Goal: Task Accomplishment & Management: Use online tool/utility

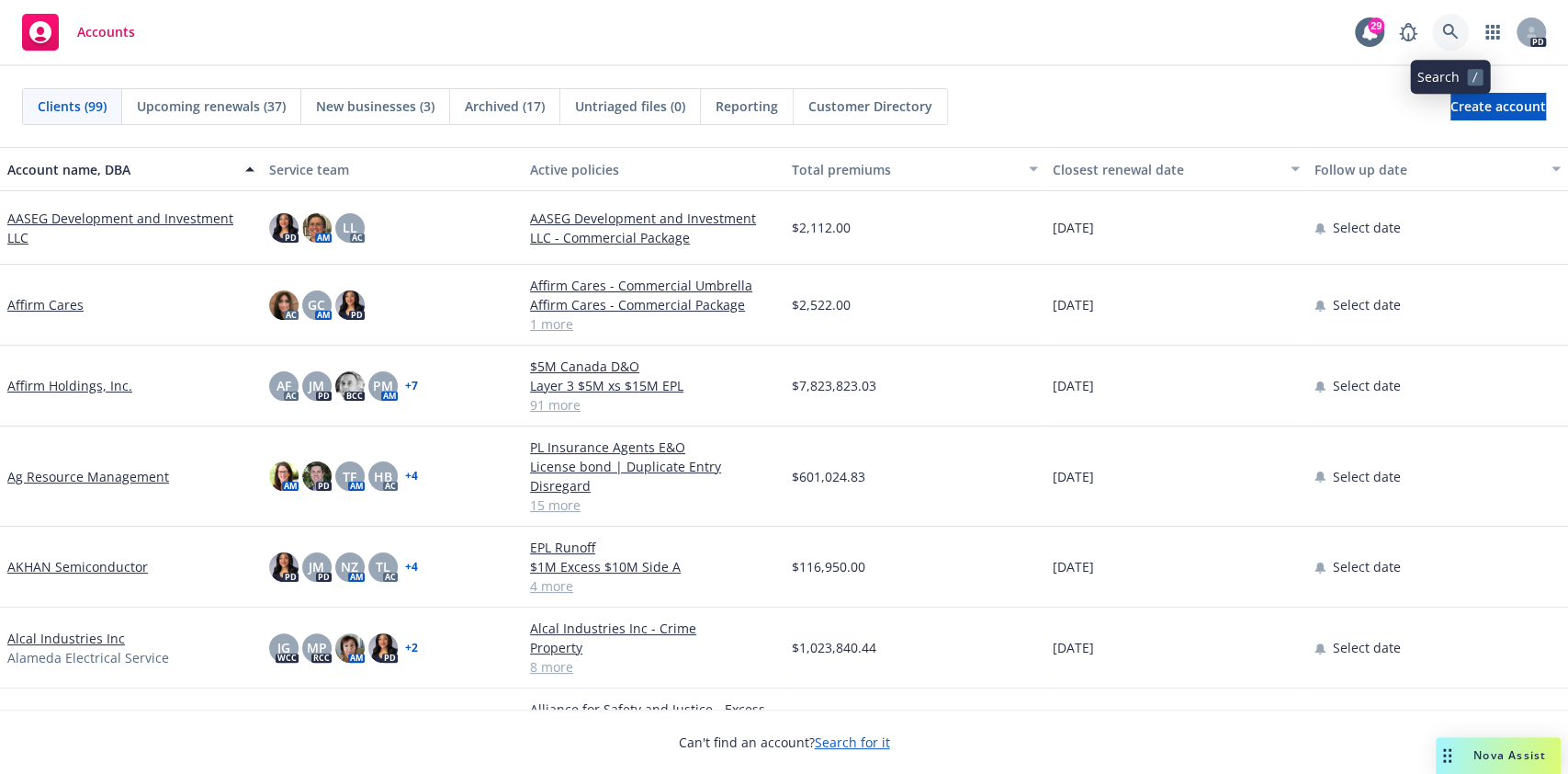
click at [1463, 22] on link at bounding box center [1449, 32] width 37 height 37
drag, startPoint x: 1267, startPoint y: 220, endPoint x: 1298, endPoint y: 215, distance: 31.4
click at [1298, 215] on div "AASEG Development and Investment LLC PD AM LL AC AASEG Development and Investme…" at bounding box center [784, 228] width 1568 height 73
drag, startPoint x: 1320, startPoint y: 208, endPoint x: 1355, endPoint y: 207, distance: 35.0
click at [1355, 207] on div "Select date" at bounding box center [1437, 228] width 262 height 73
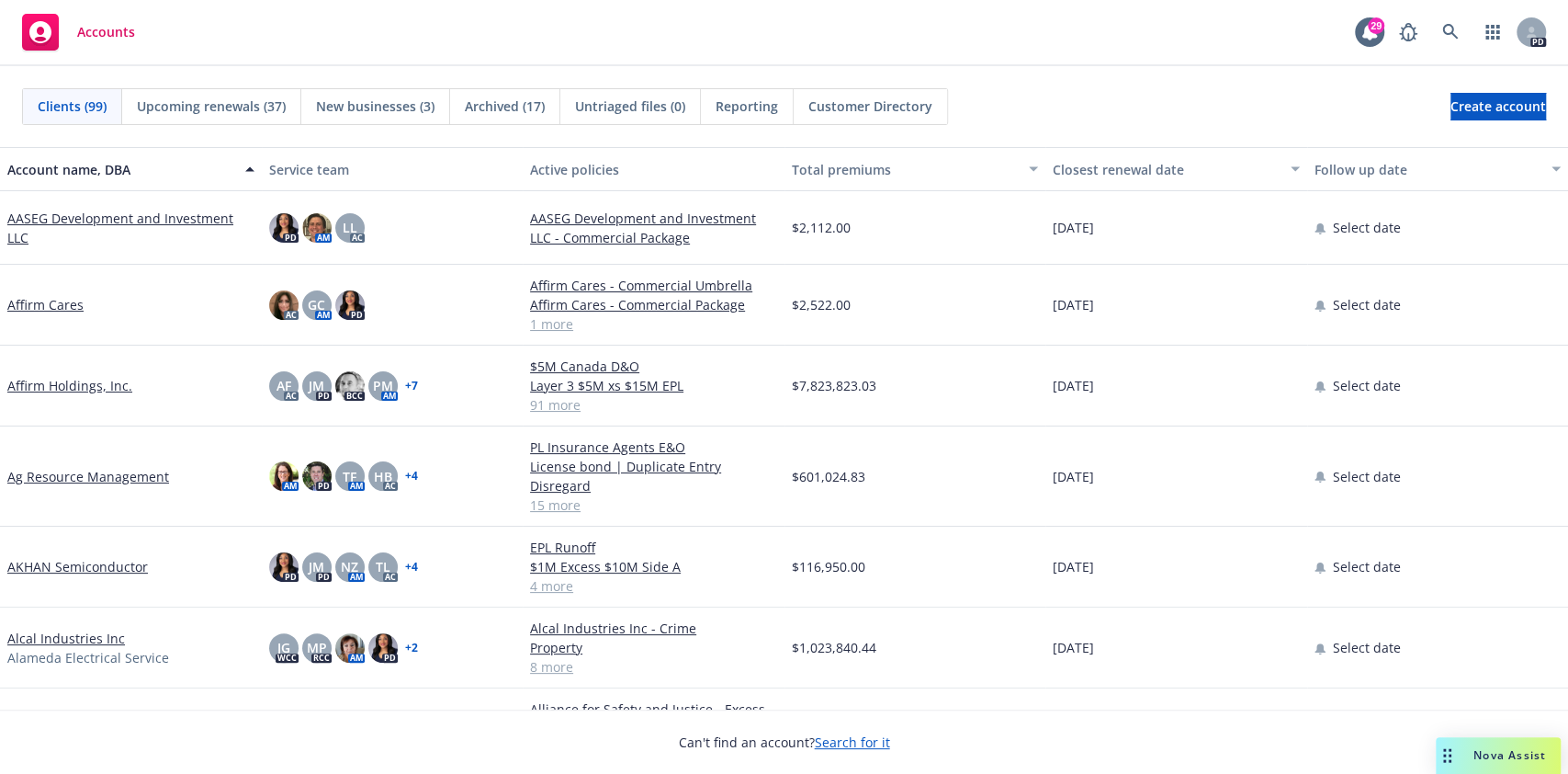
click at [1397, 202] on div "Select date" at bounding box center [1437, 228] width 262 height 73
click at [1451, 34] on icon at bounding box center [1449, 31] width 16 height 16
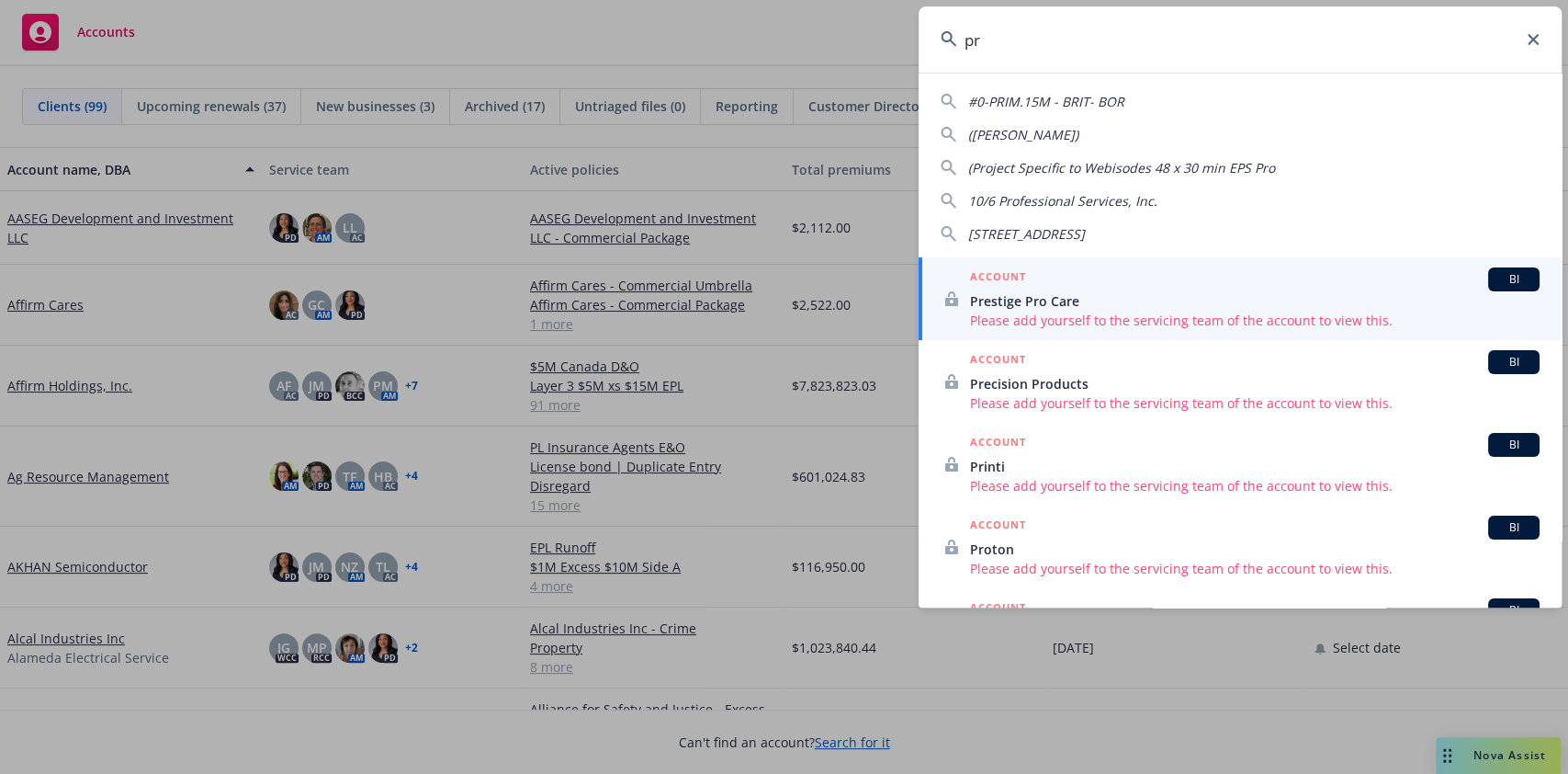
type input "p"
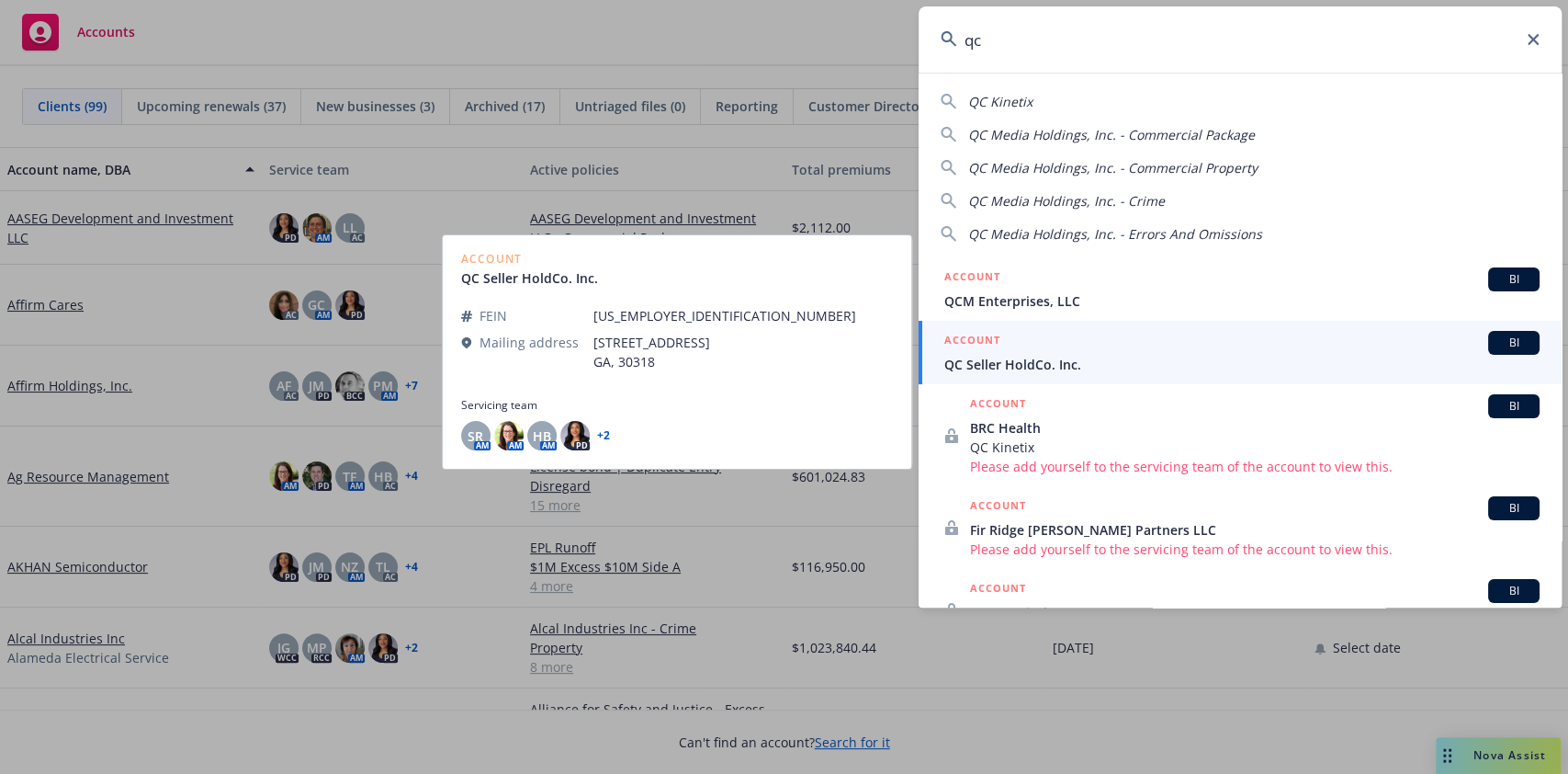
type input "qc"
click at [1078, 356] on span "QC Seller HoldCo. Inc." at bounding box center [1241, 364] width 595 height 19
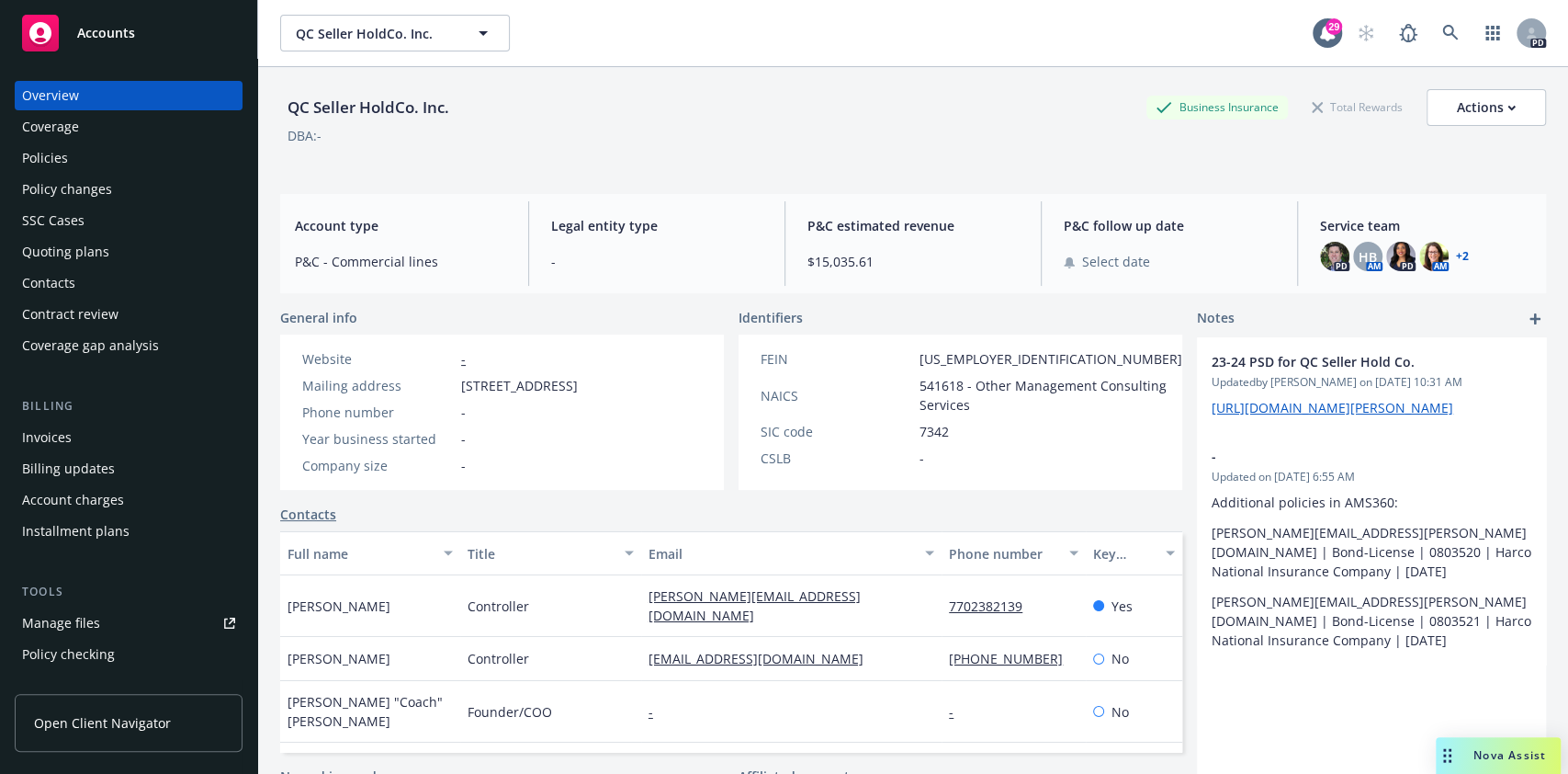
click at [113, 158] on div "Policies" at bounding box center [128, 157] width 213 height 29
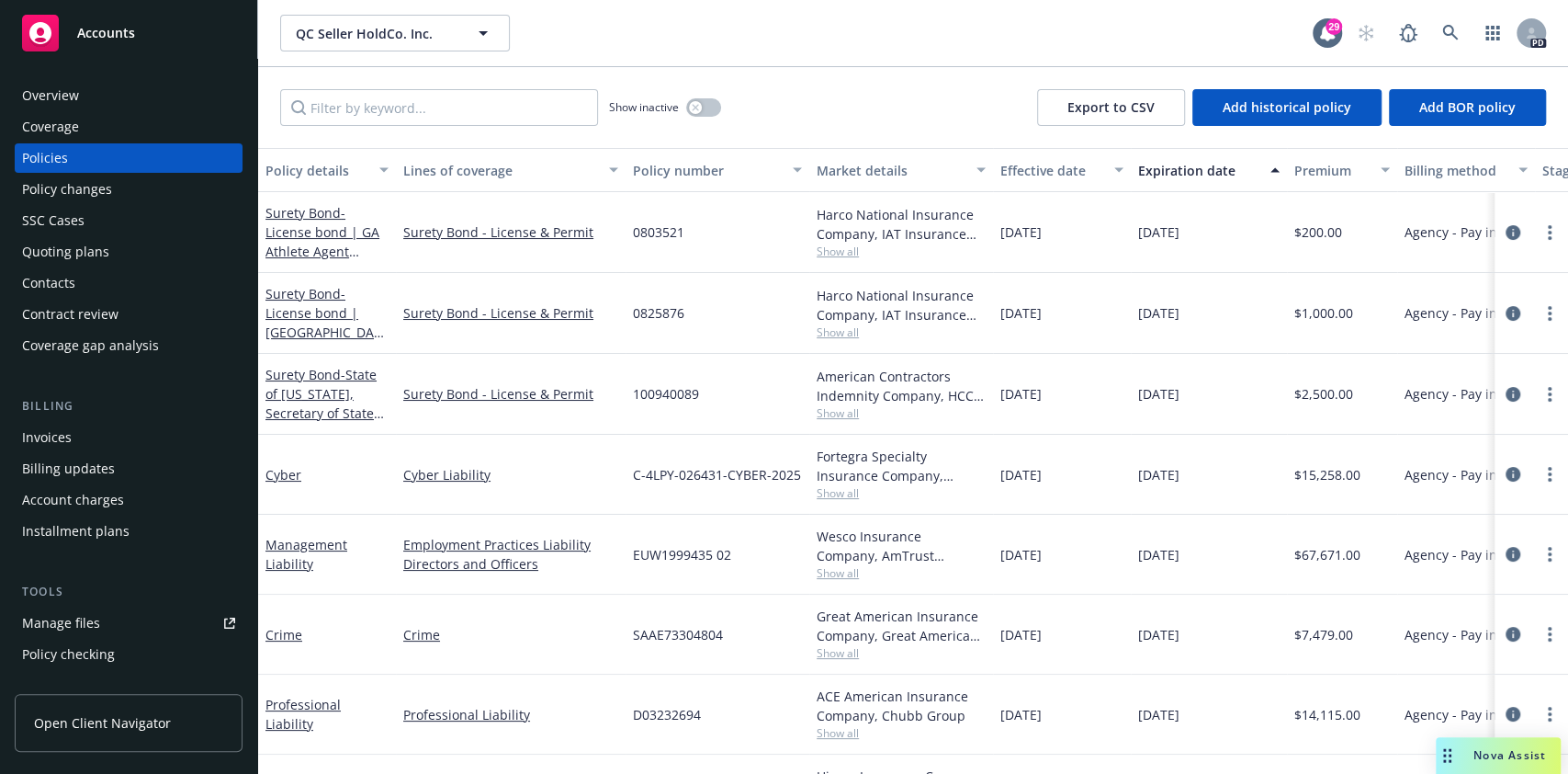
click at [1481, 750] on span "Nova Assist" at bounding box center [1509, 754] width 72 height 16
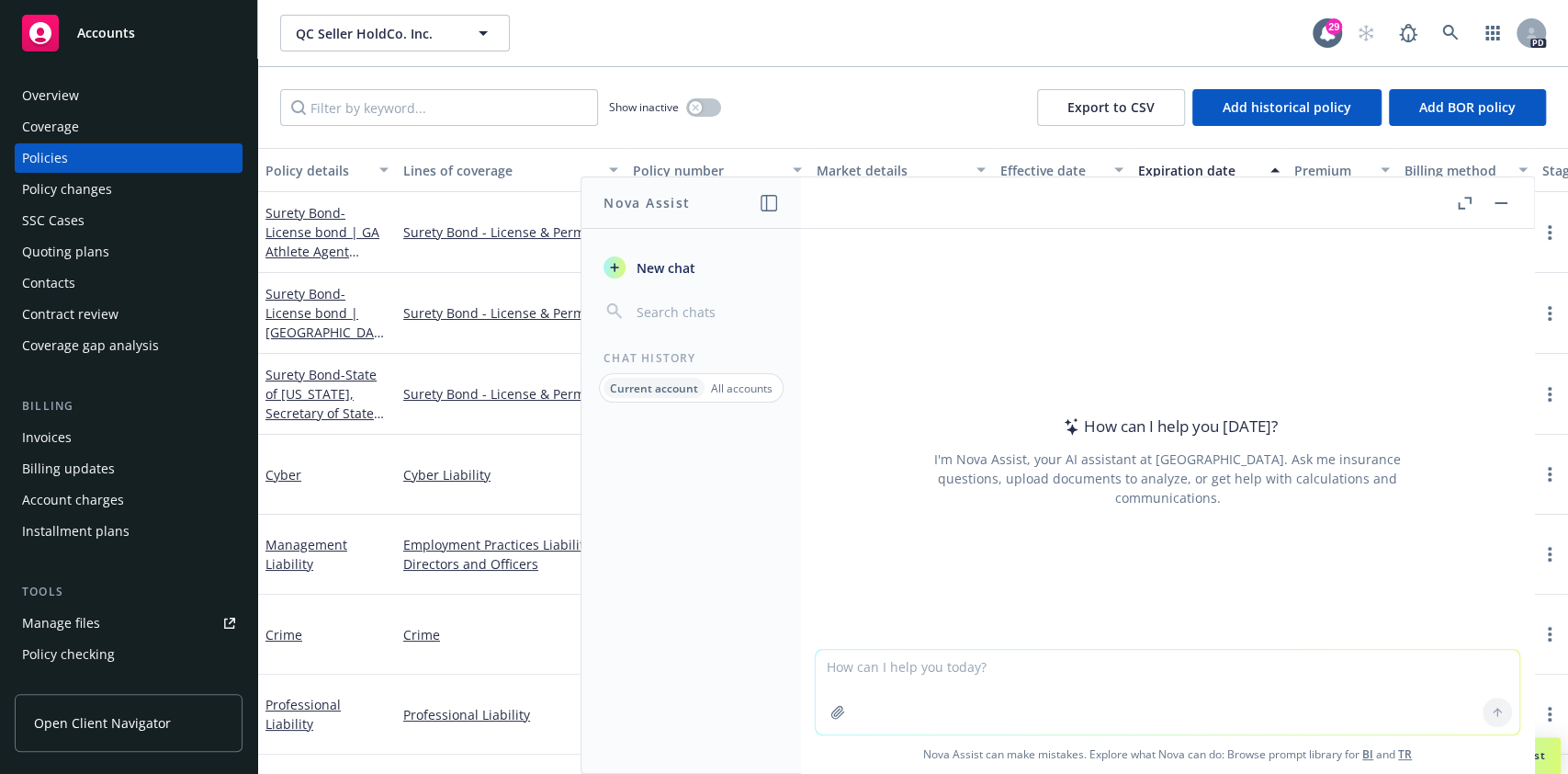
click at [1016, 689] on textarea at bounding box center [1166, 692] width 703 height 85
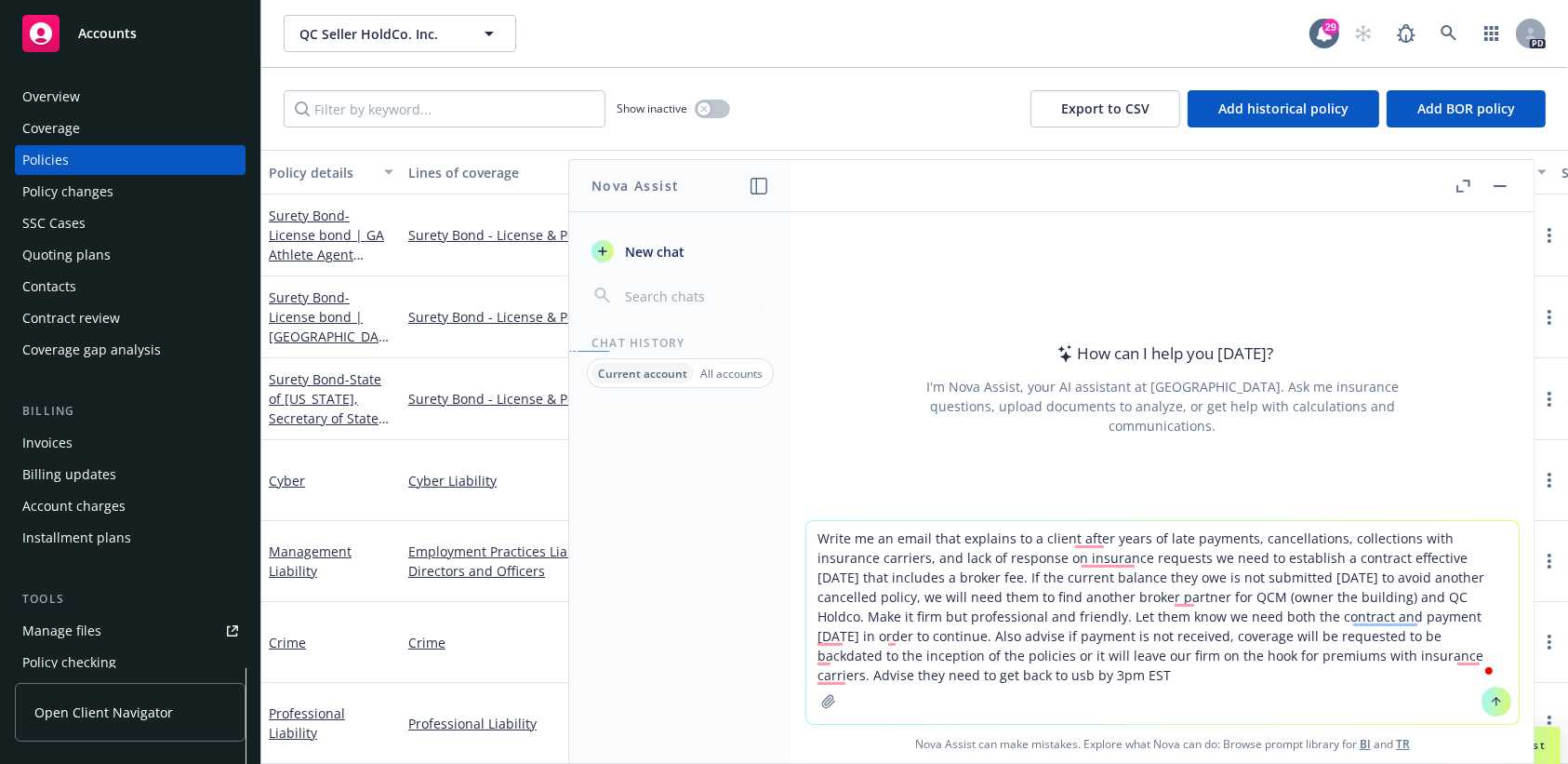
type textarea "Write me an email that explains to a client after years of late payments, cance…"
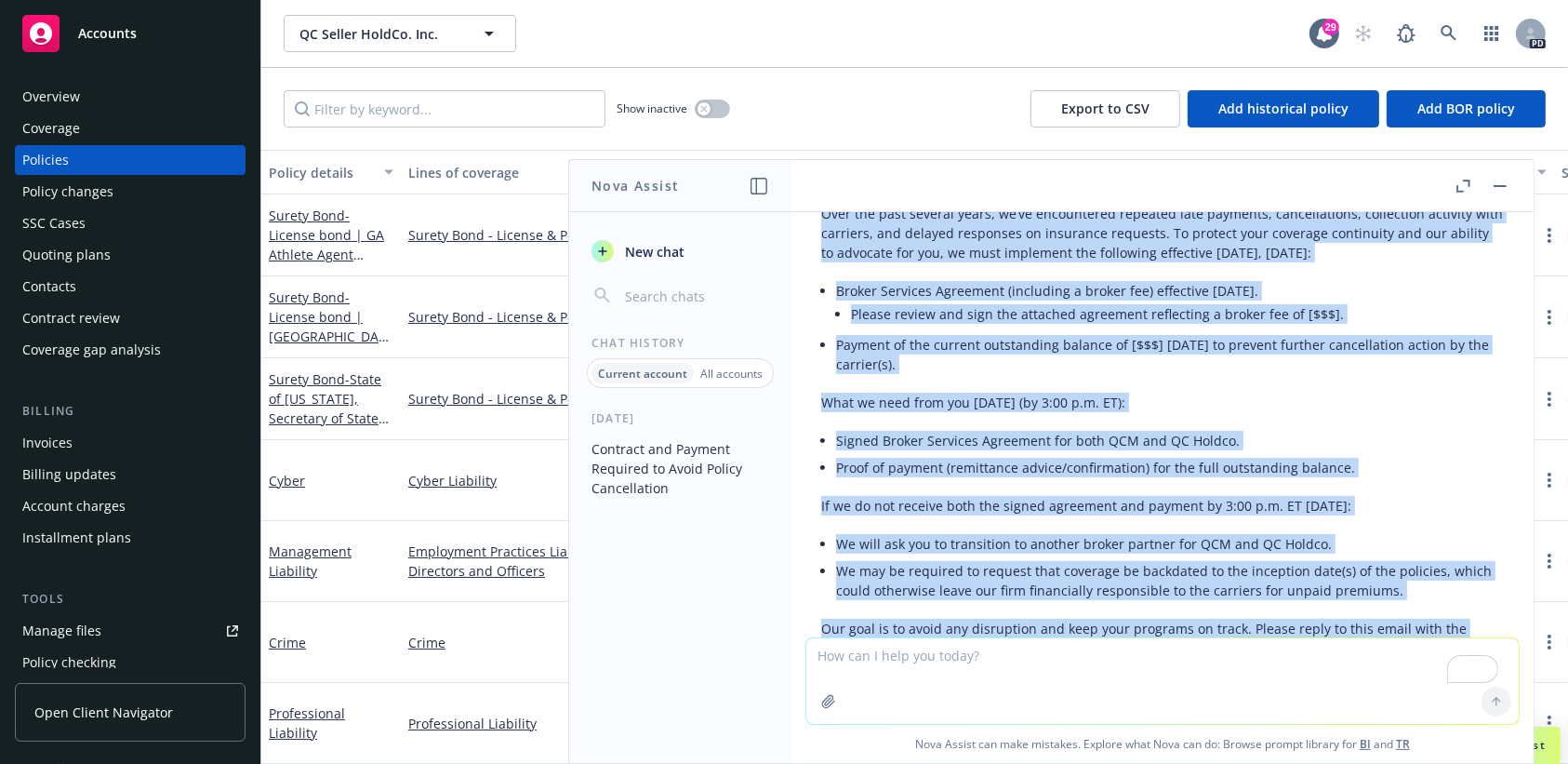
scroll to position [654, 0]
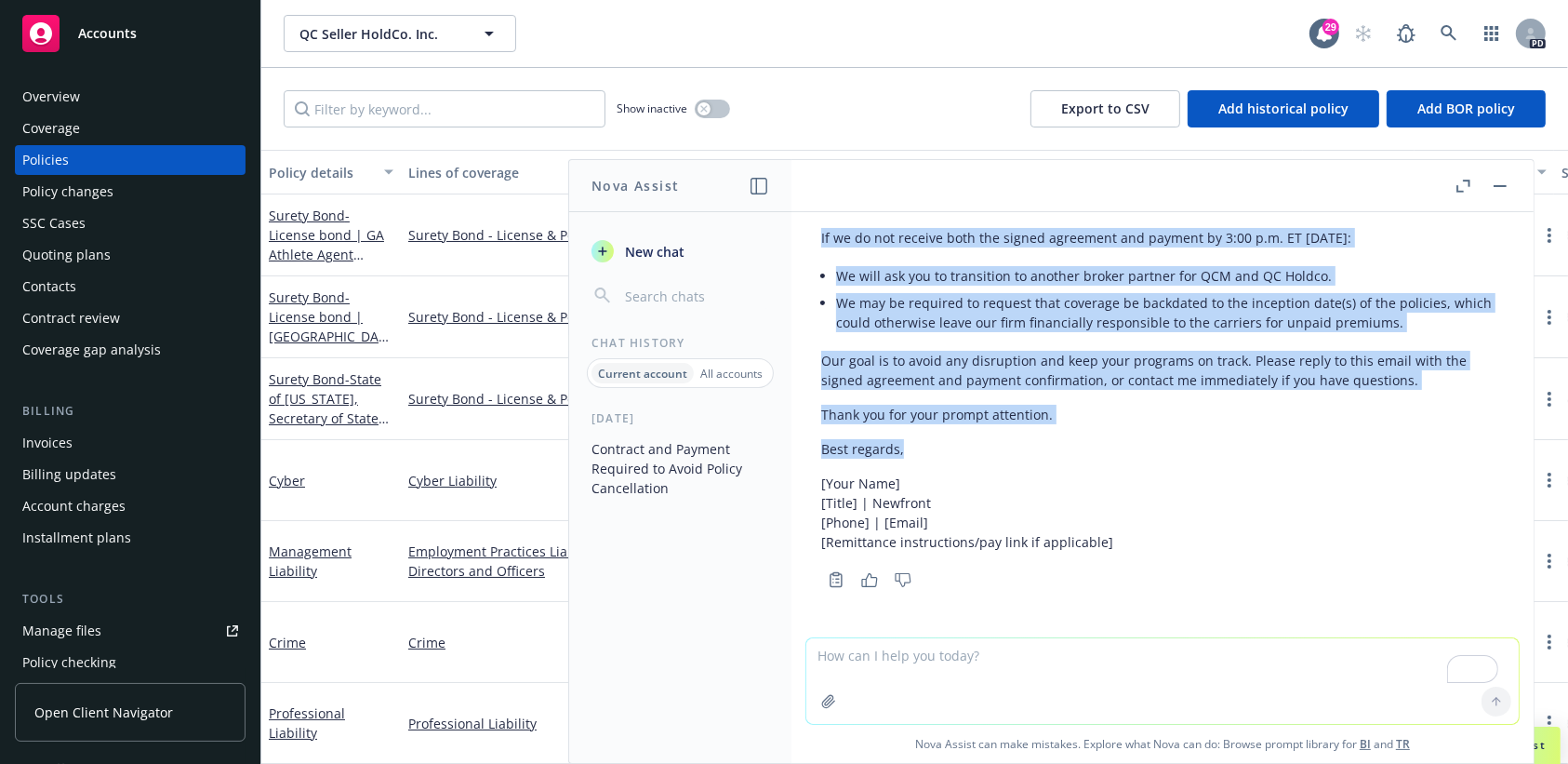
drag, startPoint x: 821, startPoint y: 344, endPoint x: 1023, endPoint y: 464, distance: 235.0
click at [1023, 464] on div "Subject: Immediate Action Required: Contract and Payment Due [DATE] to Continue…" at bounding box center [1163, 173] width 682 height 774
copy div "L ipsu dol’si amet. Co adipi eli seddoeiusmod tem inc utlaboreetd ma aliquae AD…"
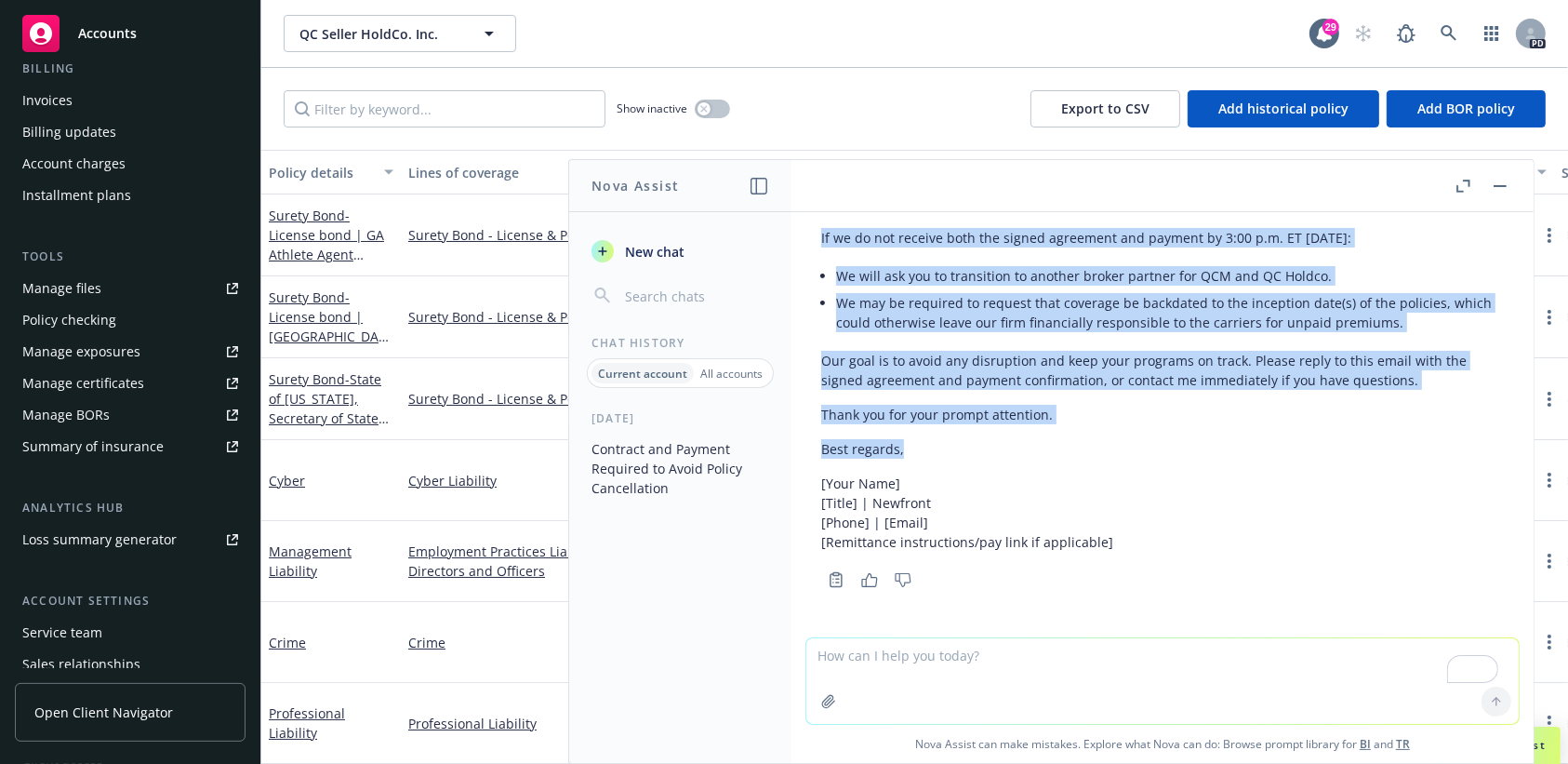
scroll to position [429, 0]
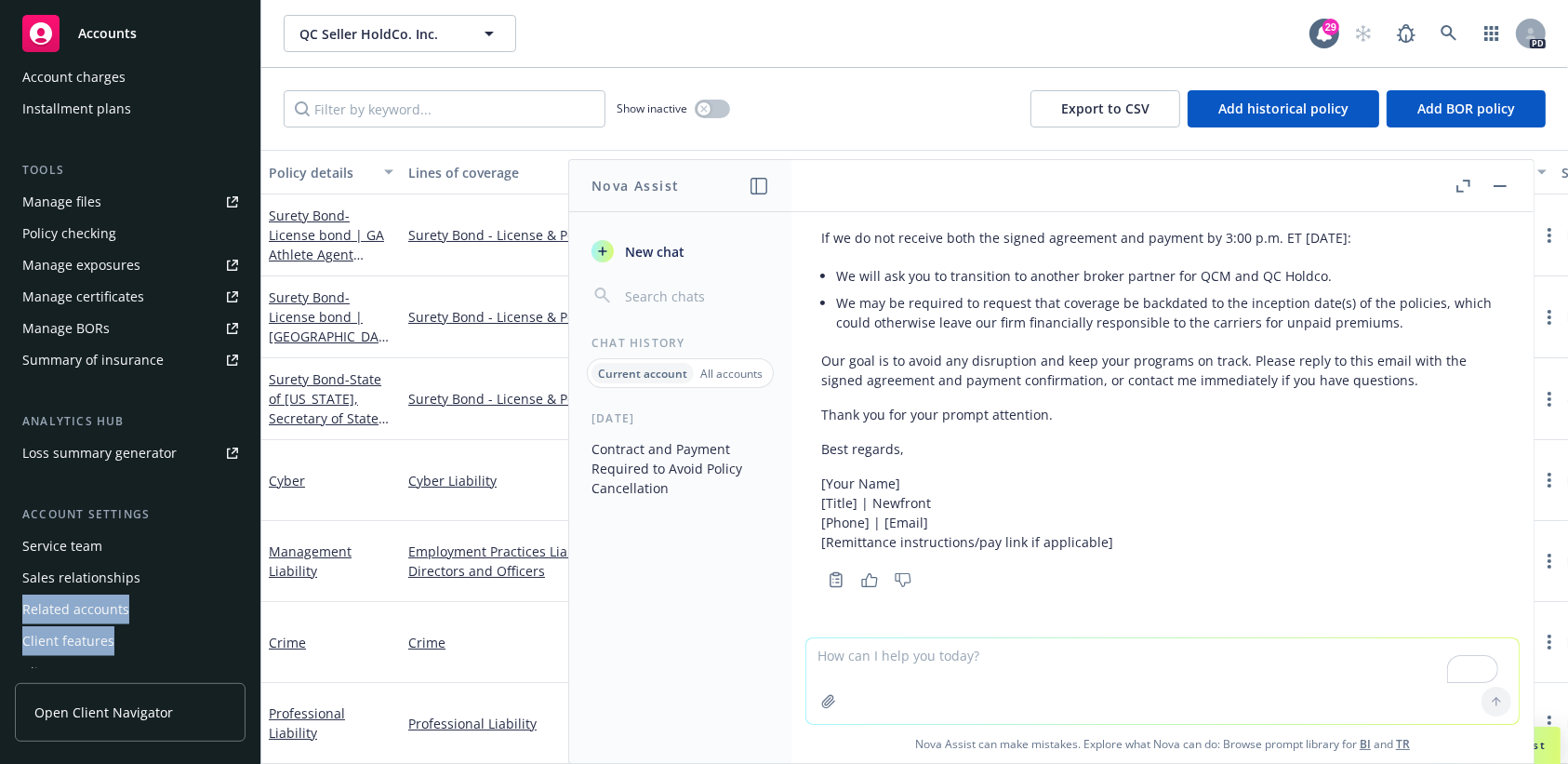
drag, startPoint x: 238, startPoint y: 583, endPoint x: 248, endPoint y: 654, distance: 71.7
click at [248, 654] on div "Overview Coverage Policies Policy changes SSC Cases Quoting plans Contacts Cont…" at bounding box center [130, 411] width 260 height 705
click at [121, 580] on div "Sales relationships" at bounding box center [81, 577] width 118 height 30
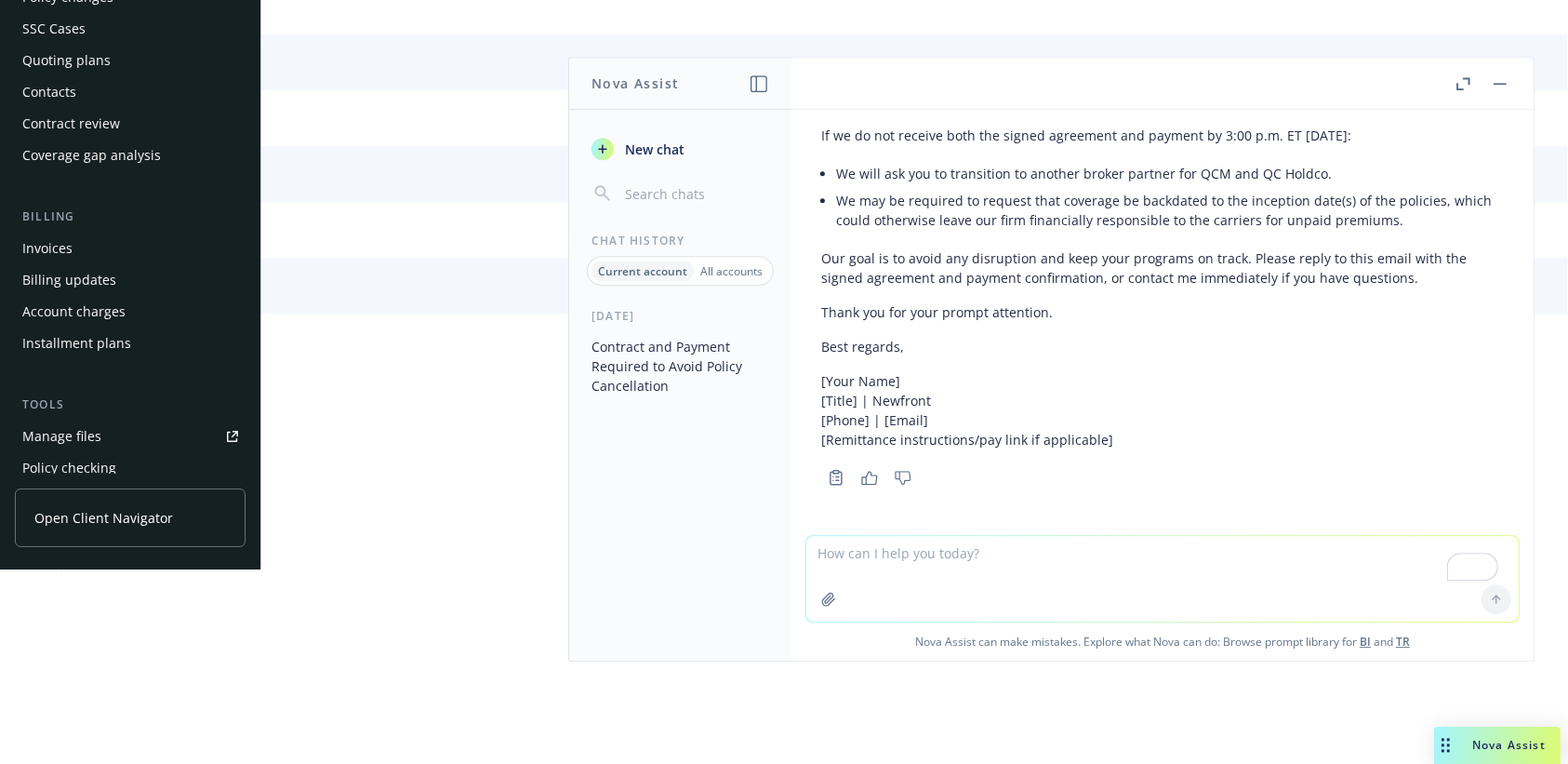
scroll to position [429, 0]
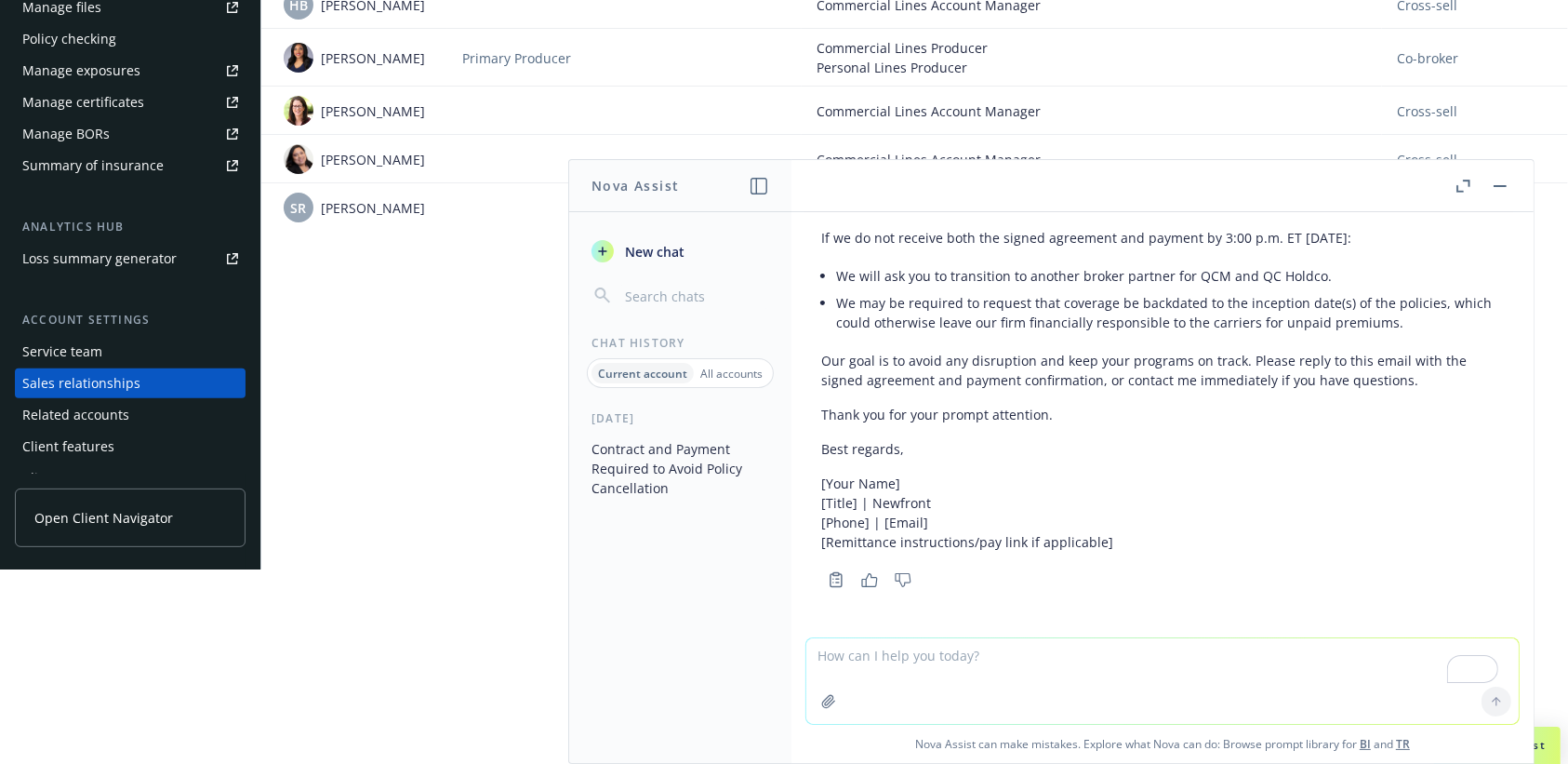
click at [114, 474] on div "Client access" at bounding box center [130, 478] width 215 height 30
